Goal: Task Accomplishment & Management: Use online tool/utility

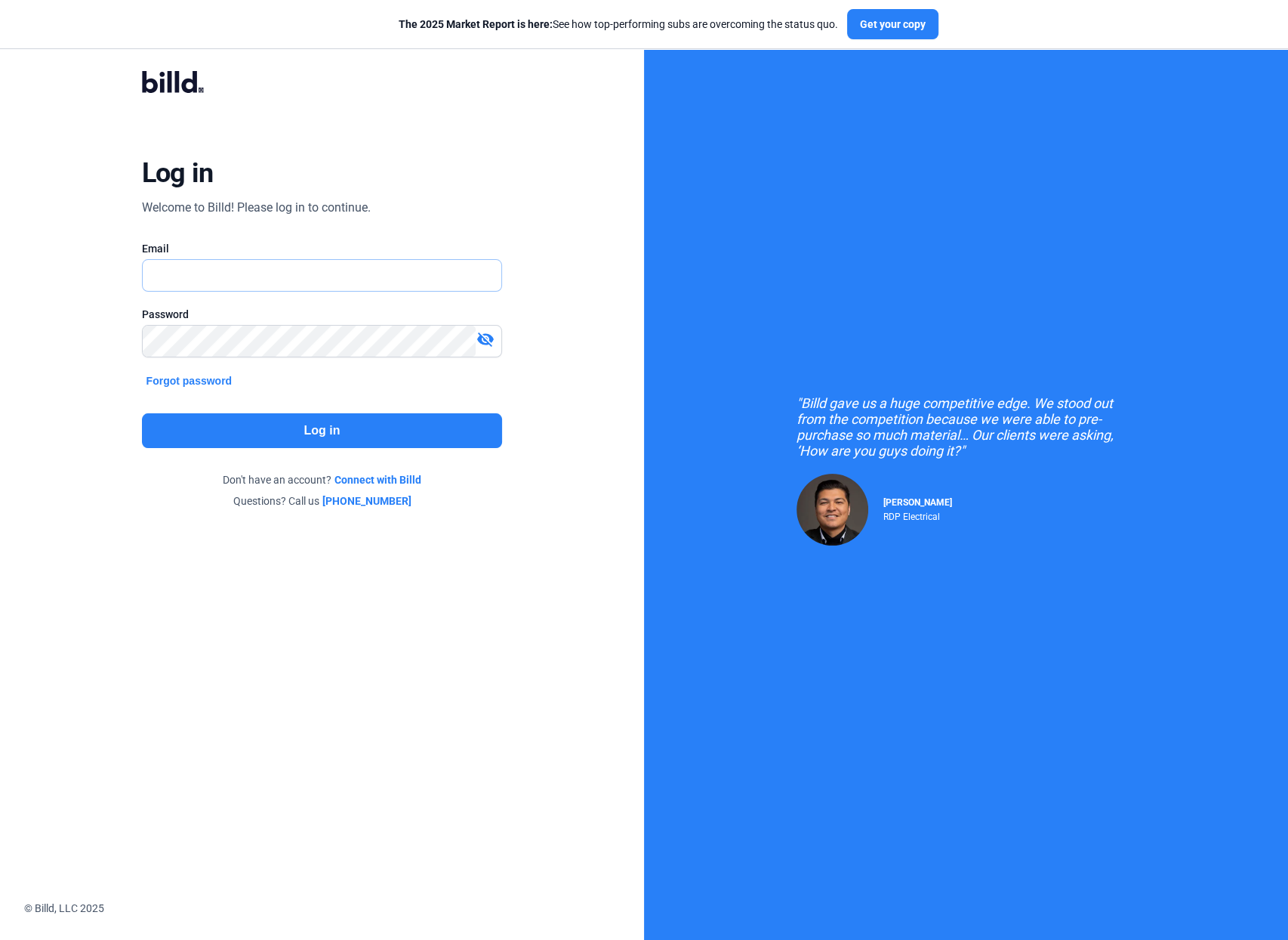
click at [332, 277] on input "text" at bounding box center [322, 275] width 359 height 31
type input "[PERSON_NAME][EMAIL_ADDRESS][DOMAIN_NAME]"
click at [290, 433] on button "Log in" at bounding box center [322, 430] width 361 height 35
